Goal: Task Accomplishment & Management: Use online tool/utility

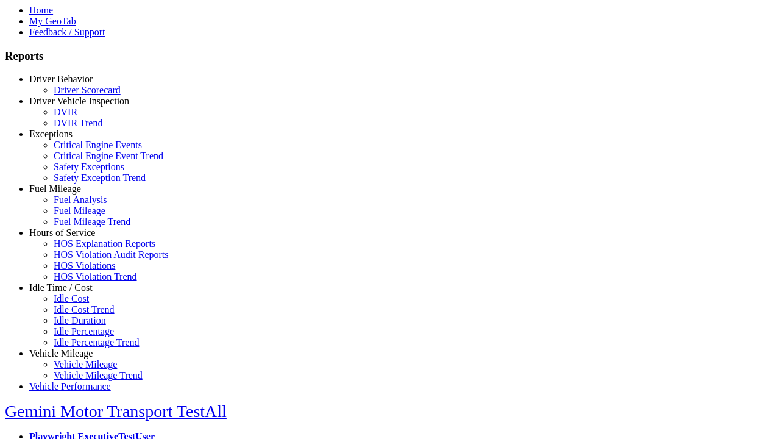
click at [70, 238] on link "Hours of Service" at bounding box center [62, 232] width 66 height 10
click at [79, 249] on link "HOS Explanation Reports" at bounding box center [105, 243] width 102 height 10
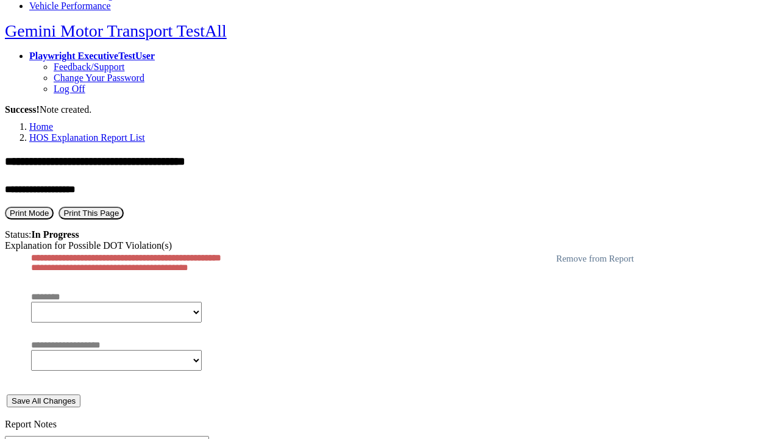
type textarea "**********"
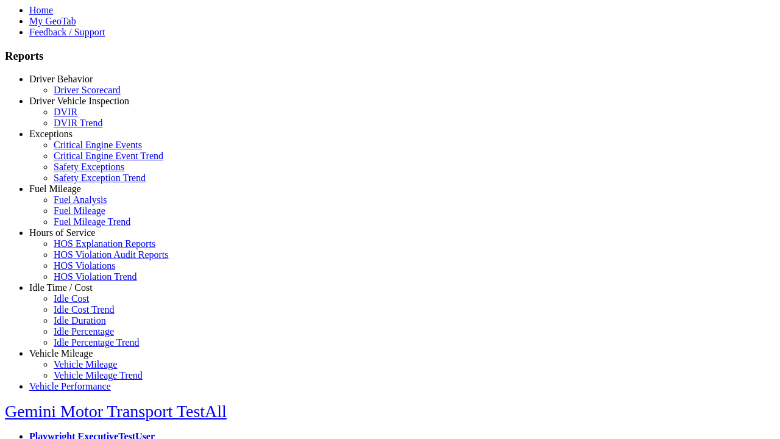
scroll to position [517, 0]
